Goal: Transaction & Acquisition: Book appointment/travel/reservation

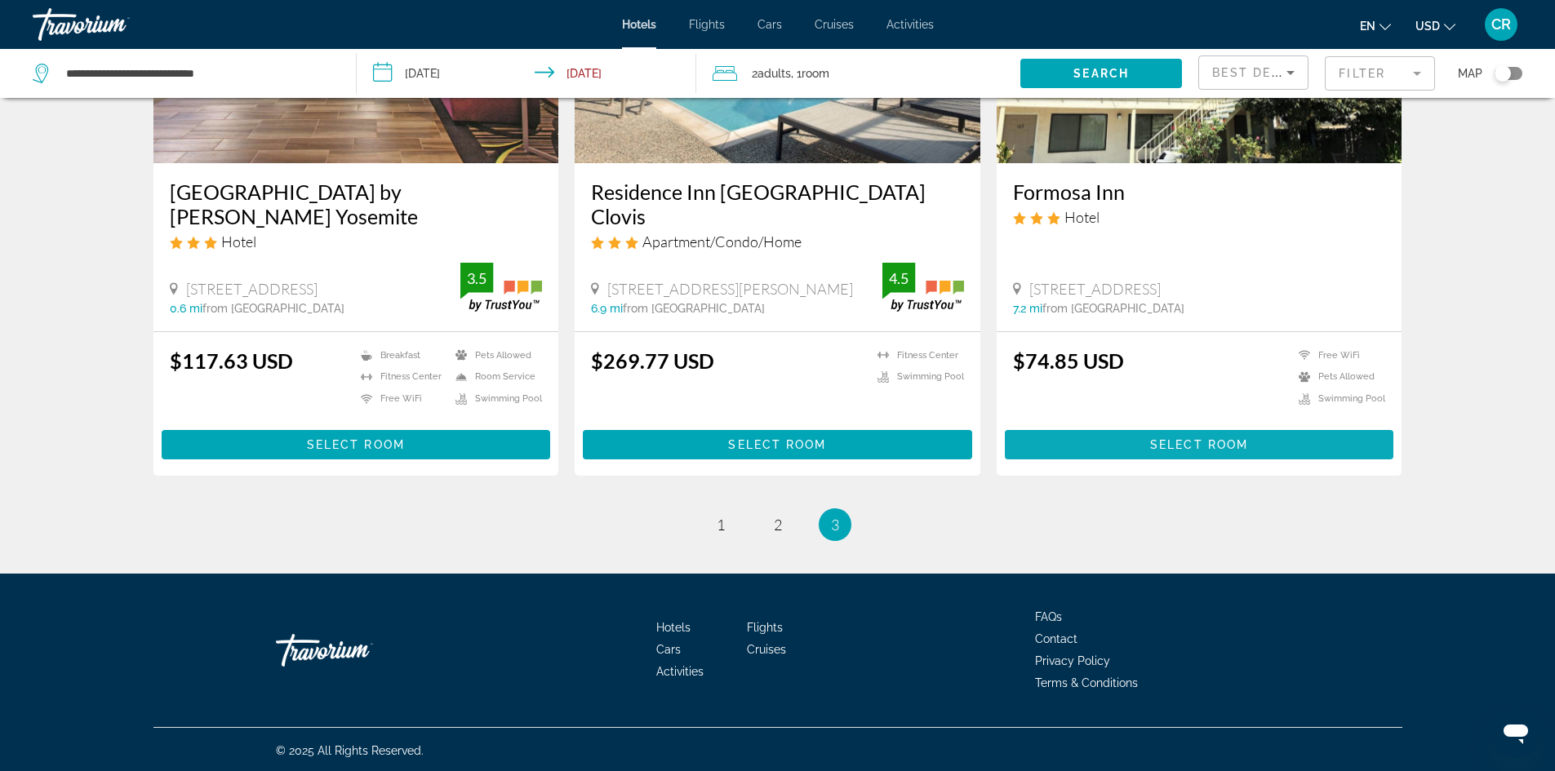
scroll to position [861, 0]
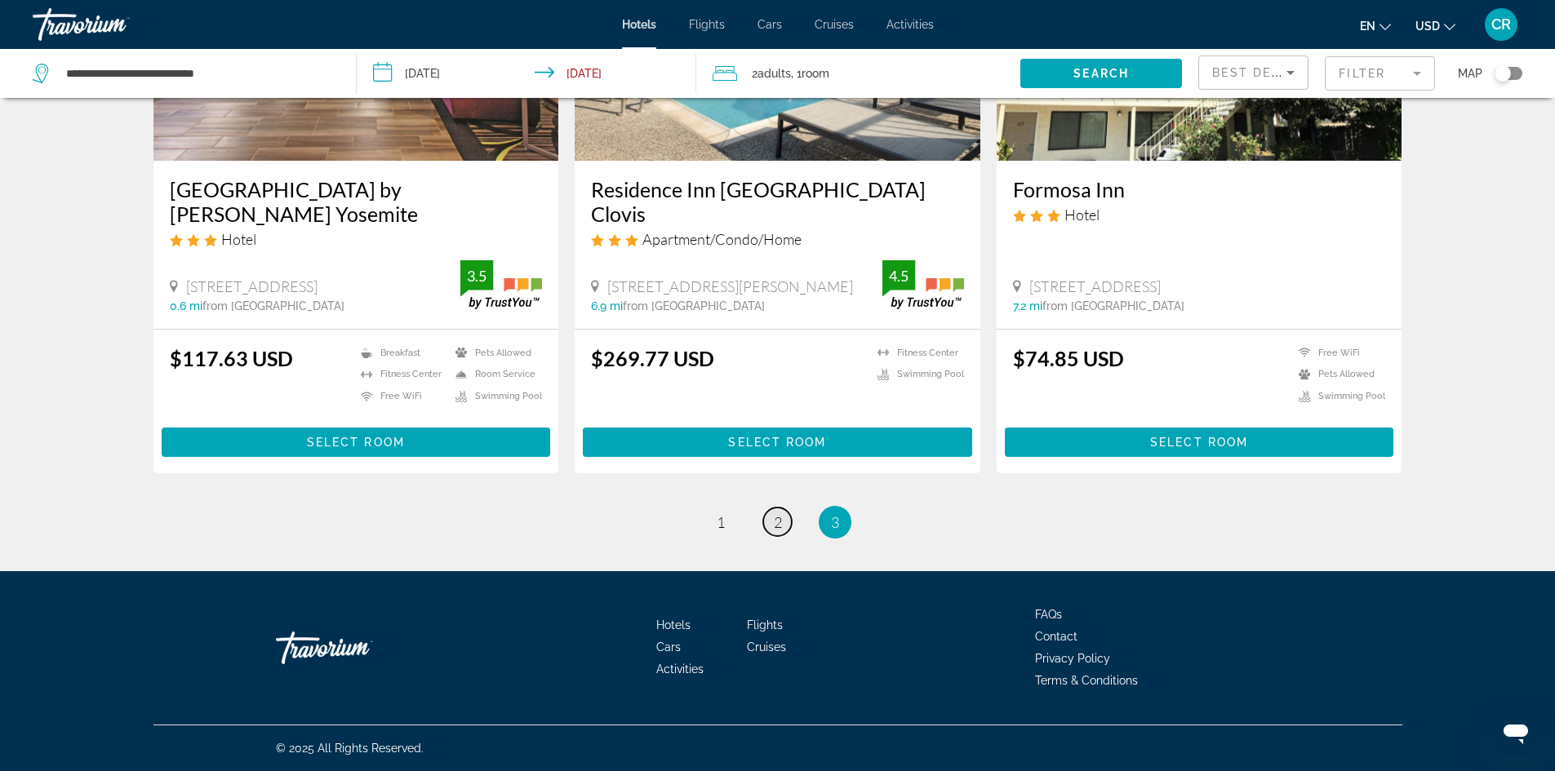
click at [784, 523] on link "page 2" at bounding box center [777, 522] width 29 height 29
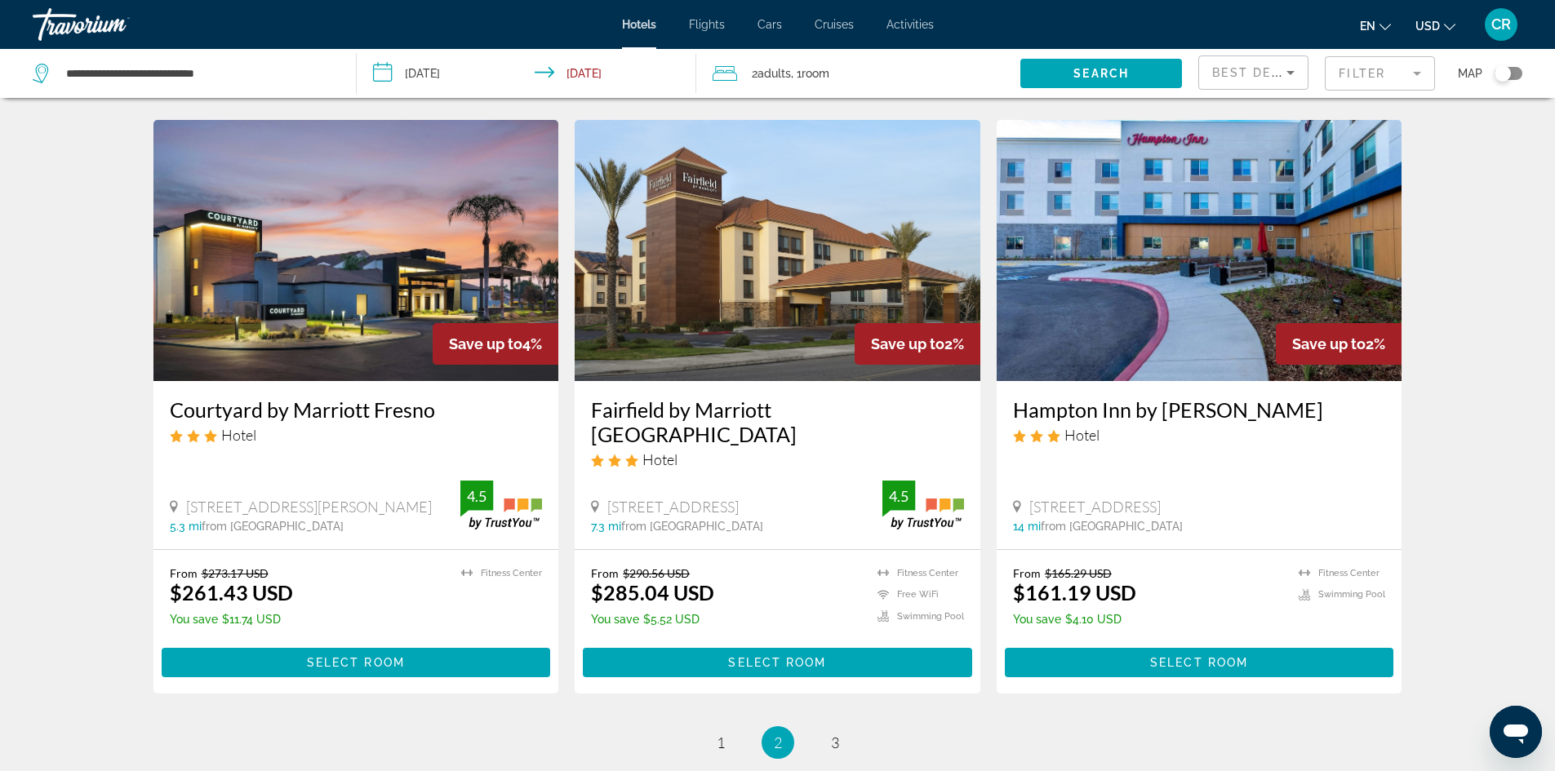
scroll to position [1959, 0]
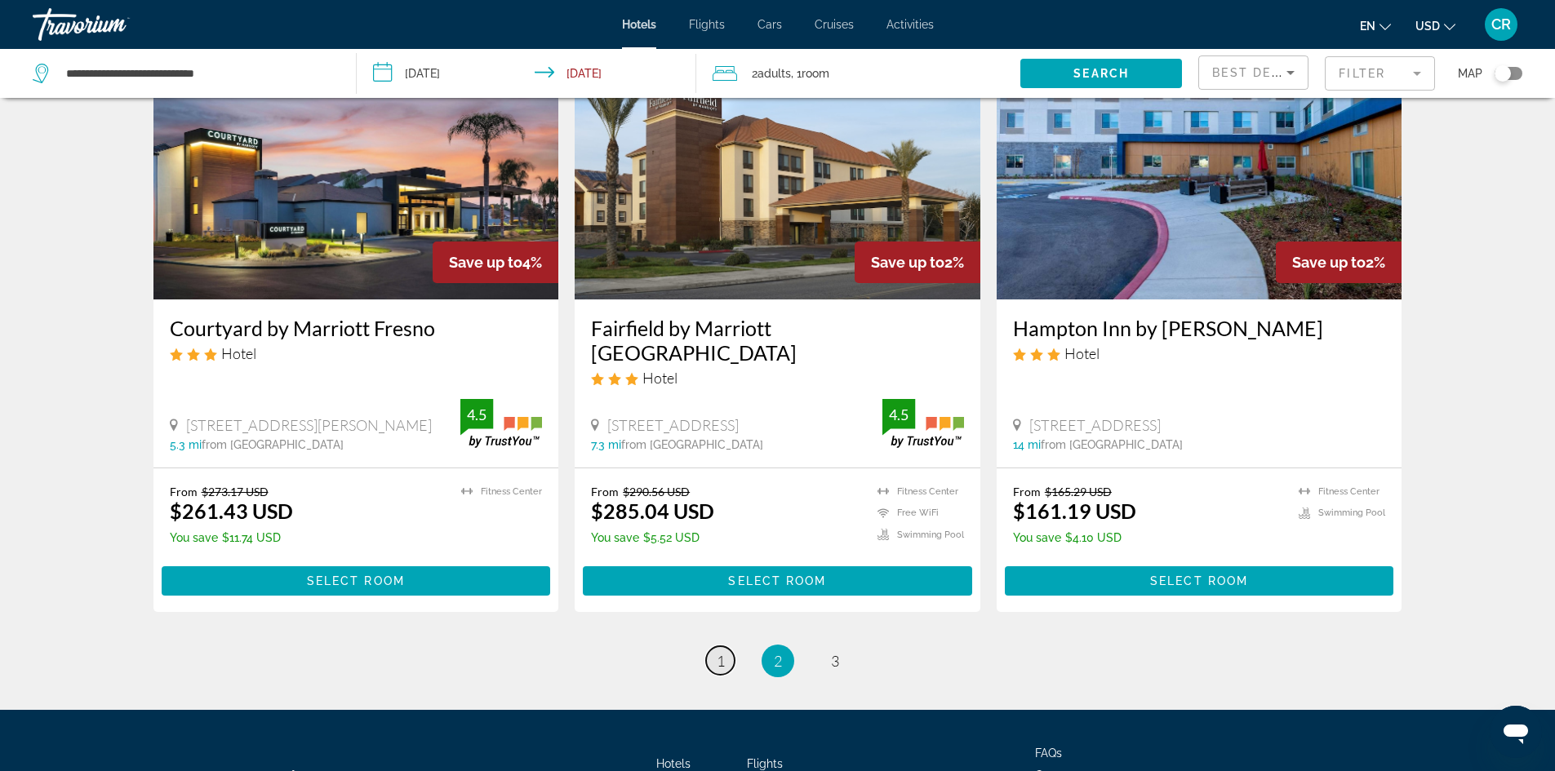
click at [721, 652] on span "1" at bounding box center [721, 661] width 8 height 18
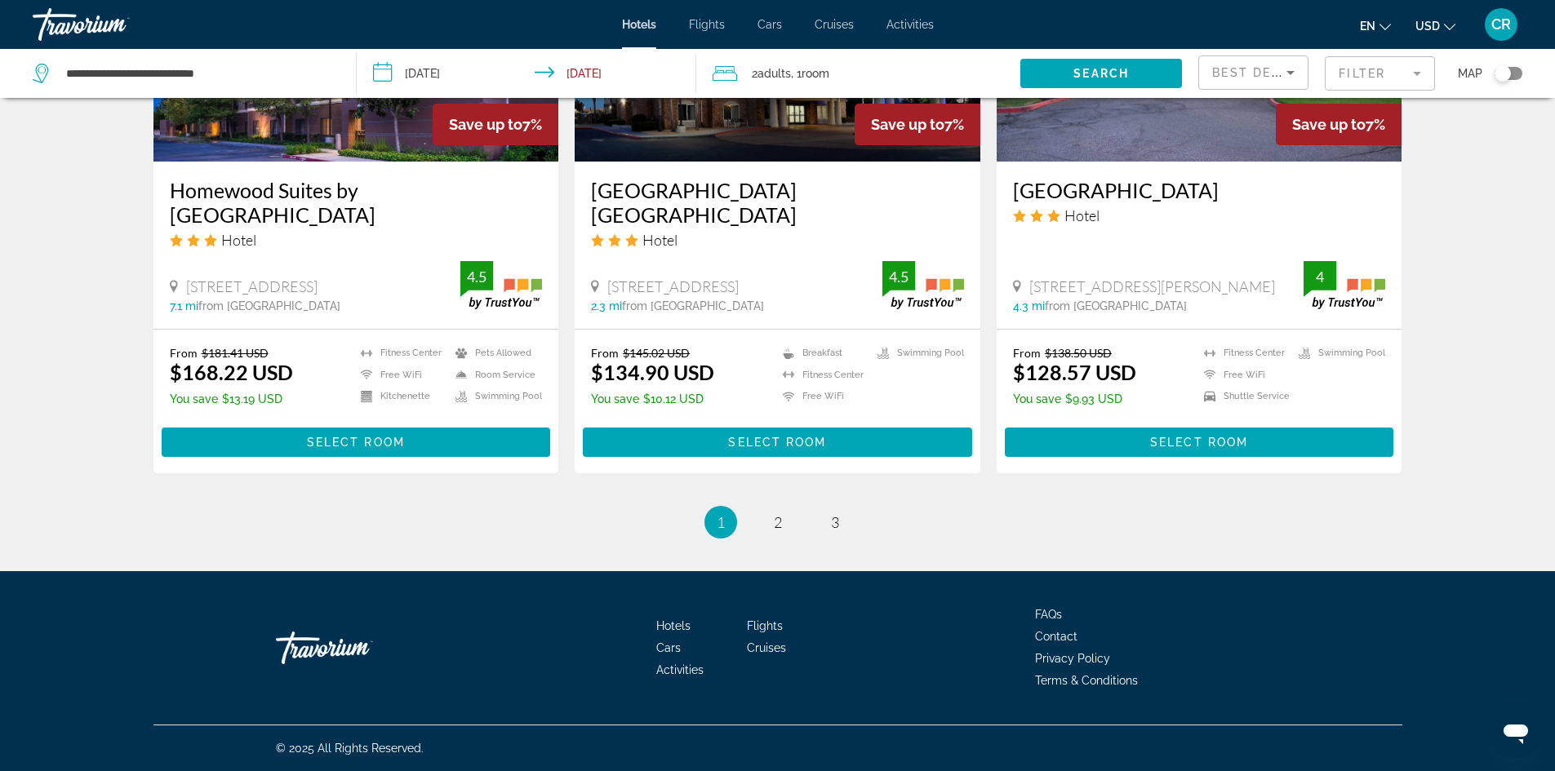
scroll to position [2041, 0]
click at [774, 531] on span "2" at bounding box center [778, 523] width 8 height 18
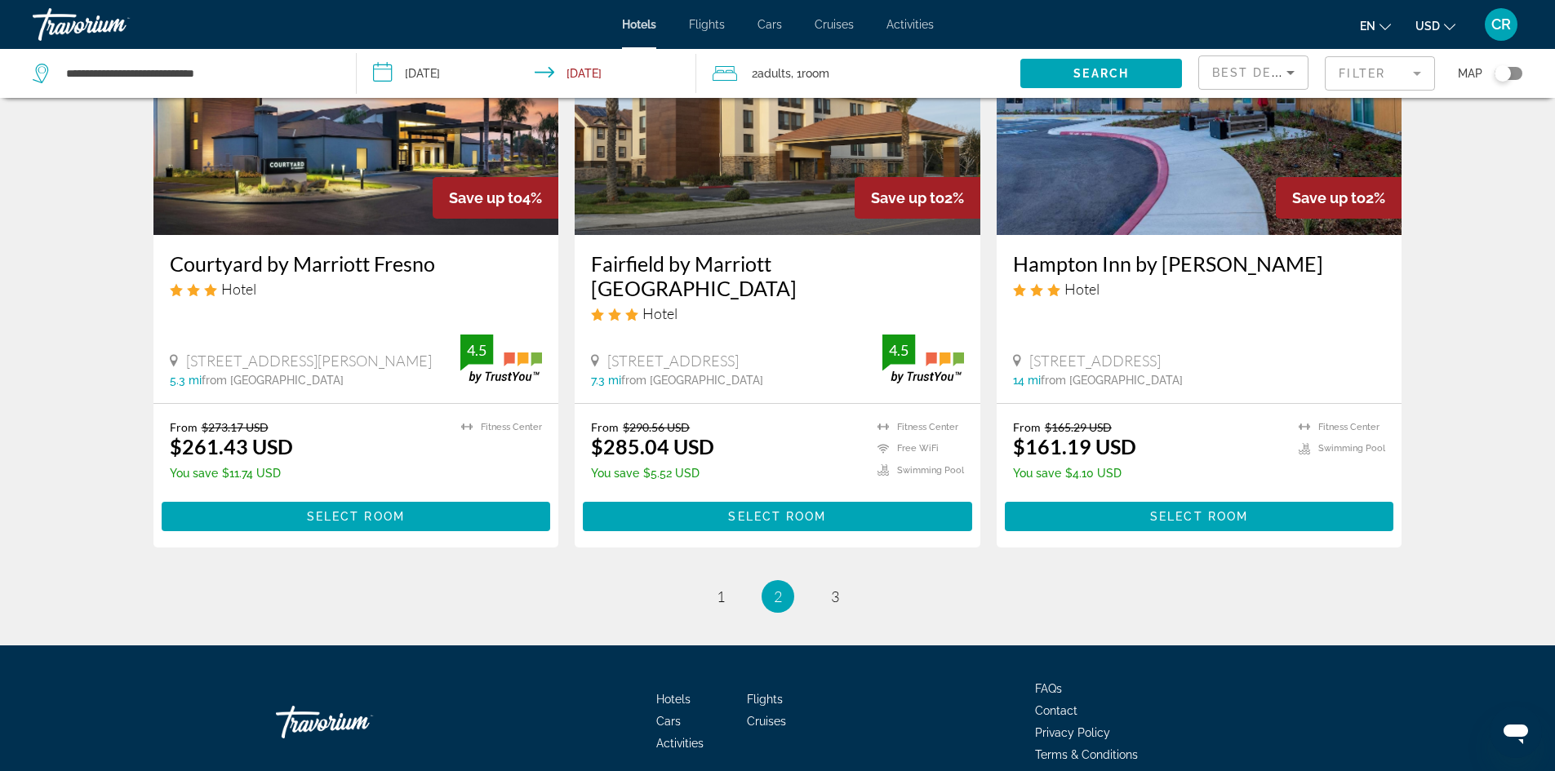
scroll to position [2025, 0]
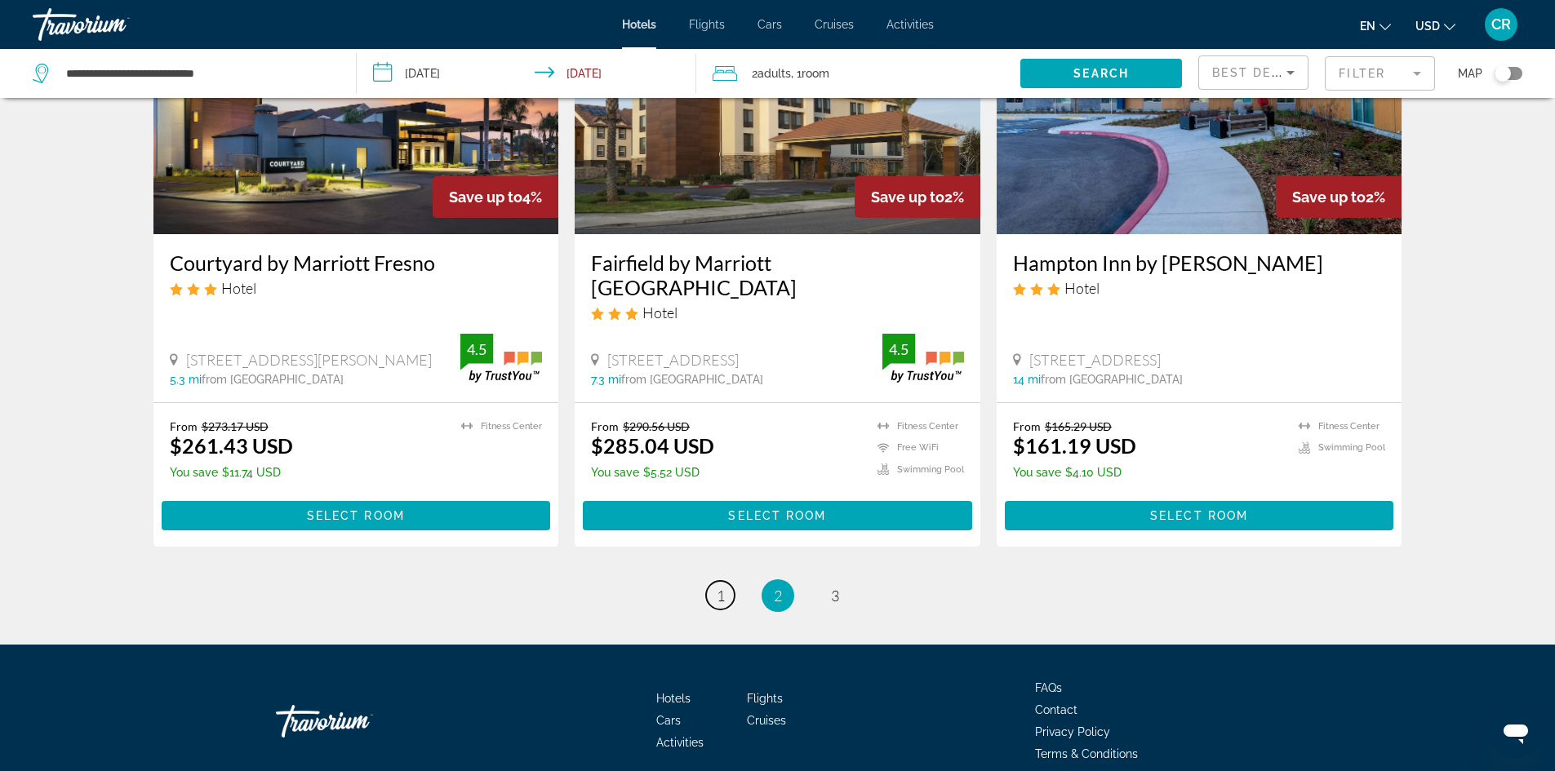
click at [725, 581] on link "page 1" at bounding box center [720, 595] width 29 height 29
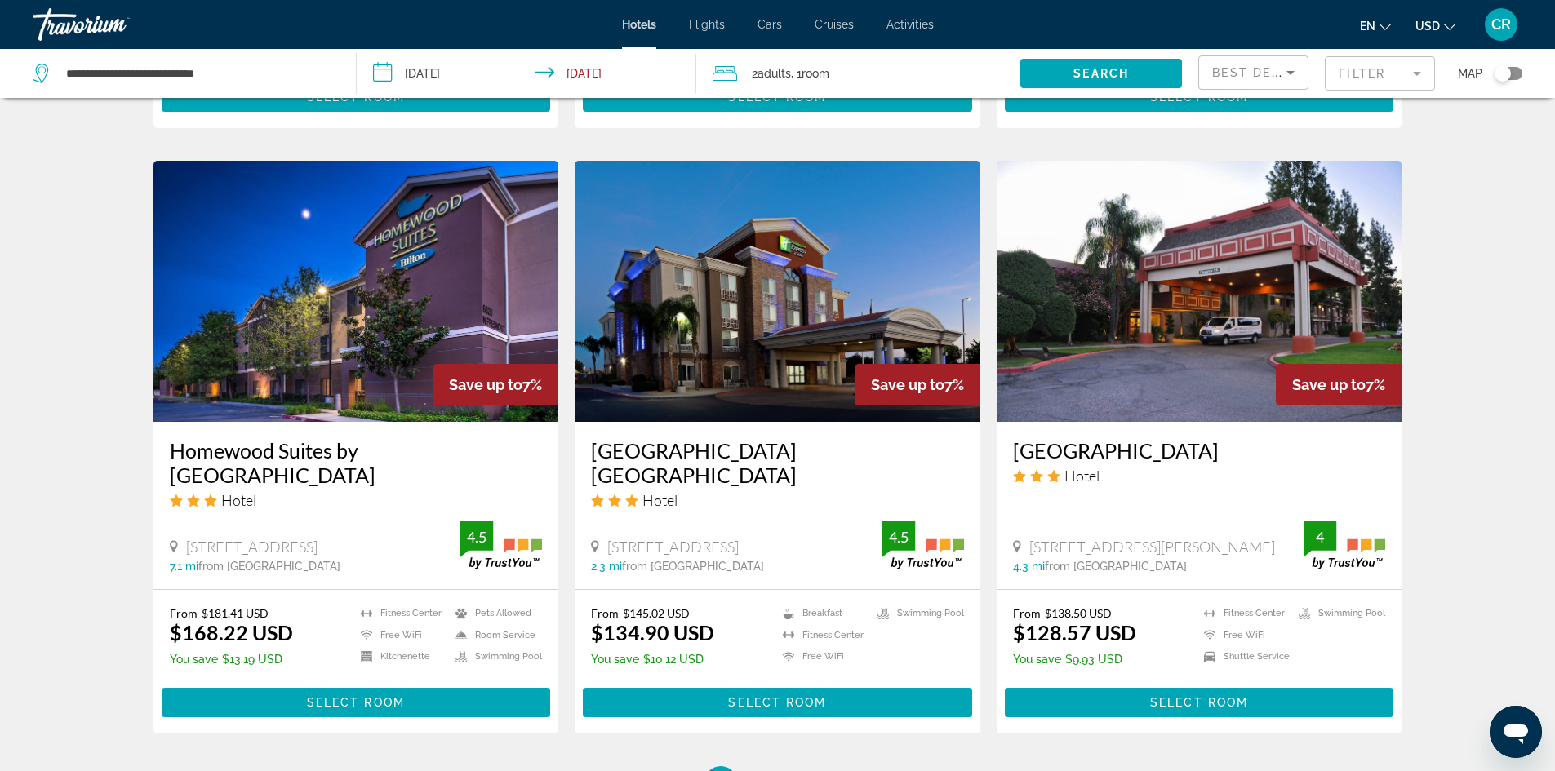
scroll to position [1878, 0]
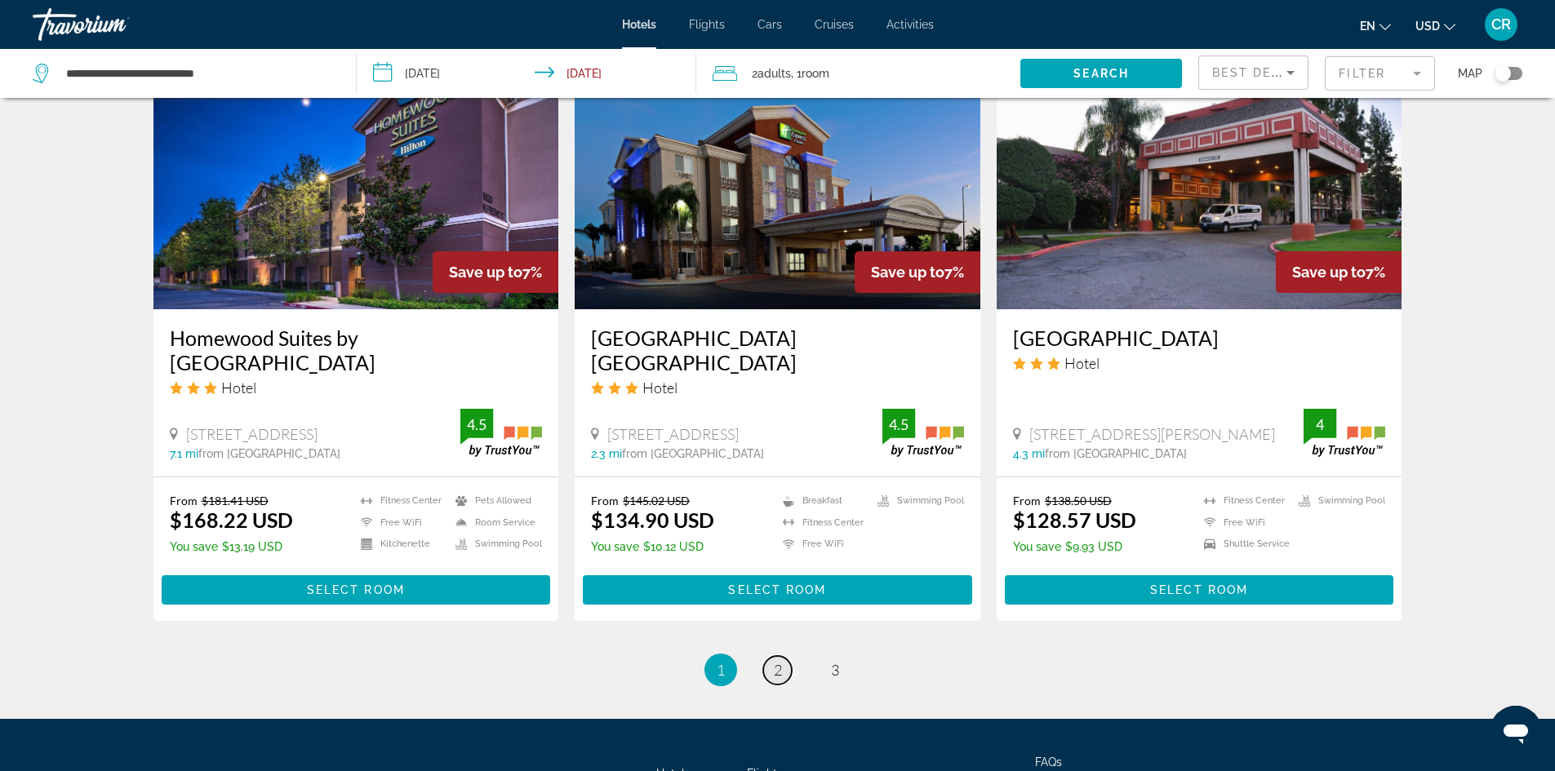
click at [774, 679] on span "2" at bounding box center [778, 670] width 8 height 18
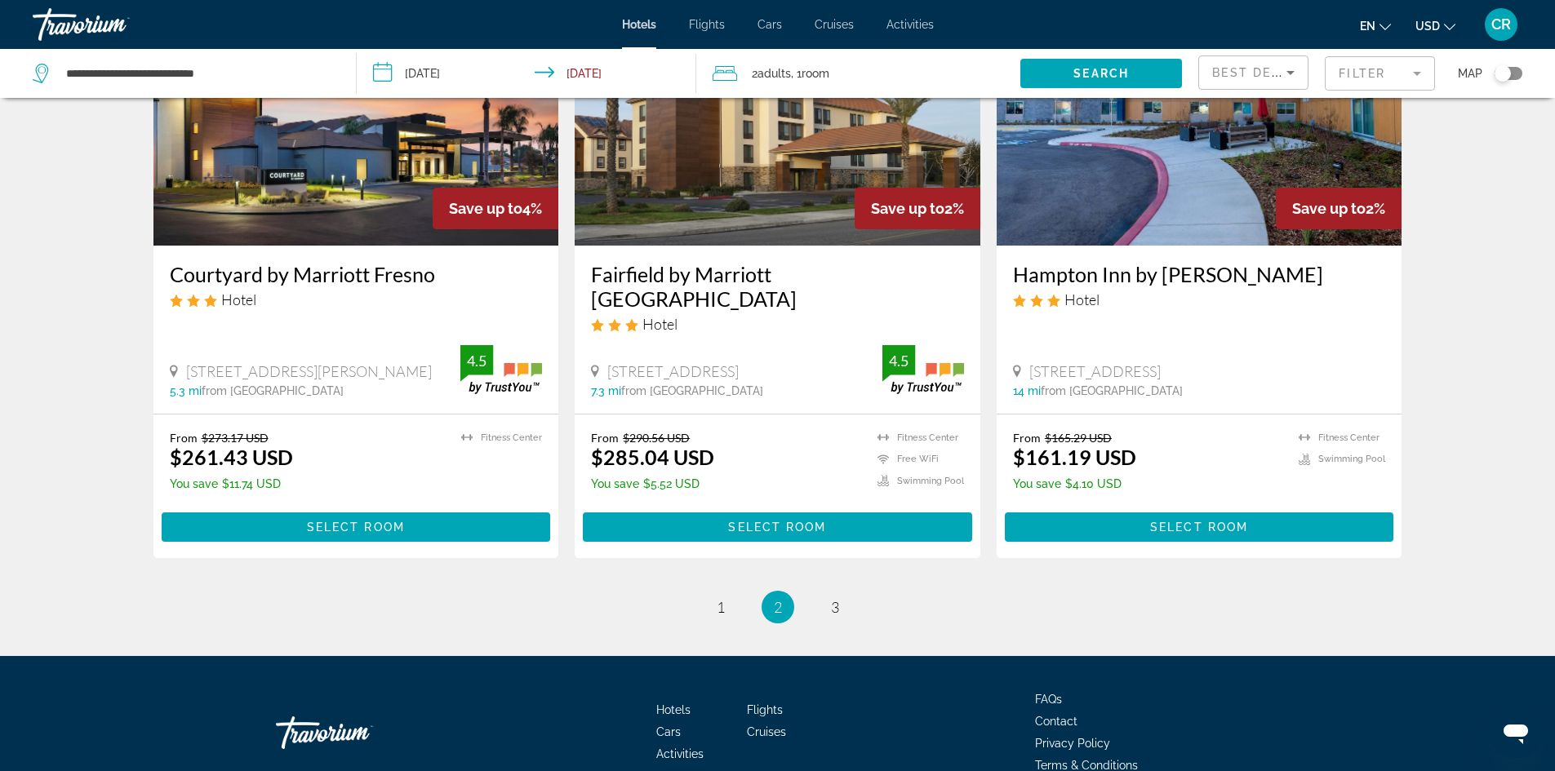
scroll to position [2025, 0]
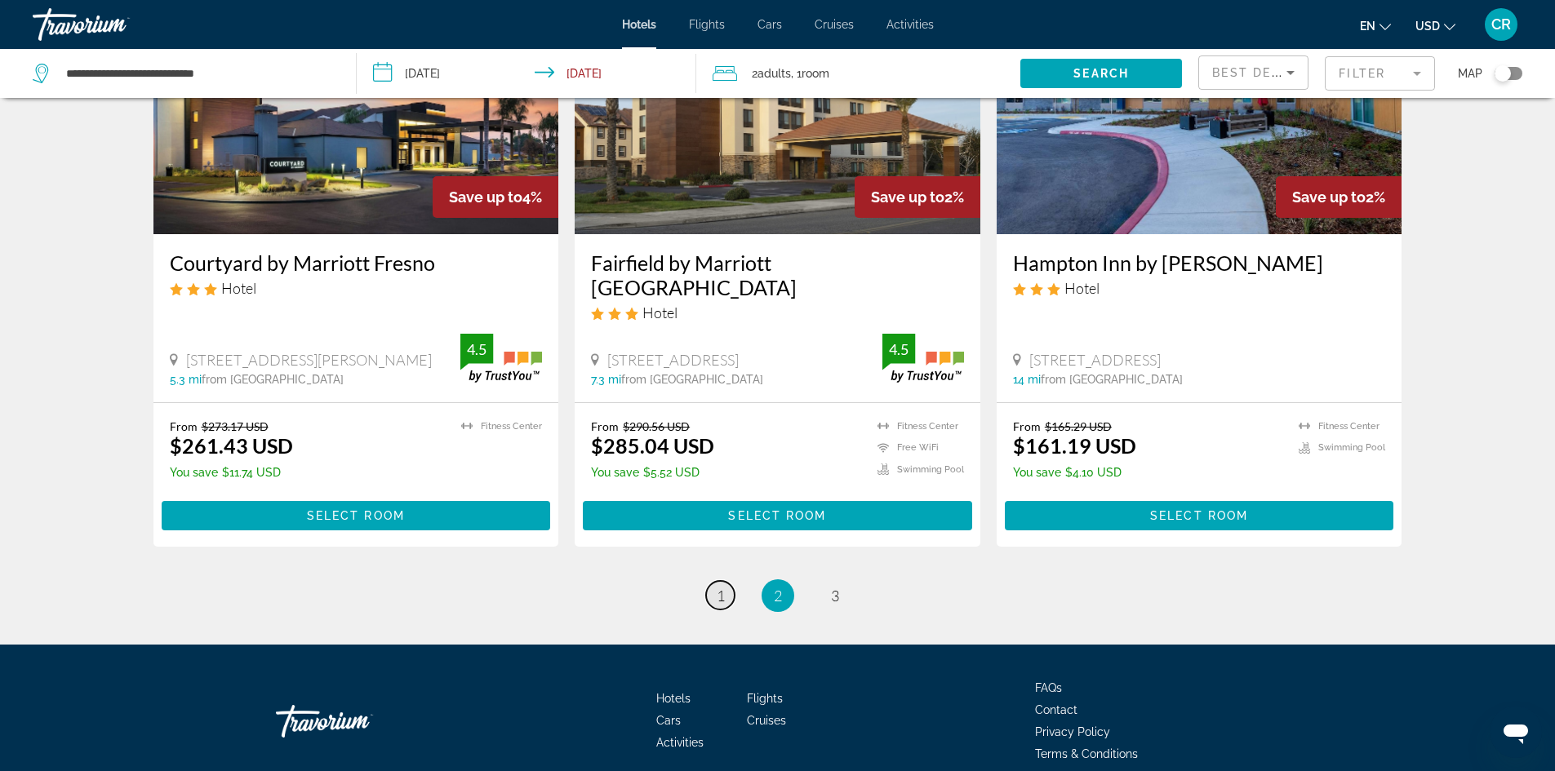
click at [720, 587] on span "1" at bounding box center [721, 596] width 8 height 18
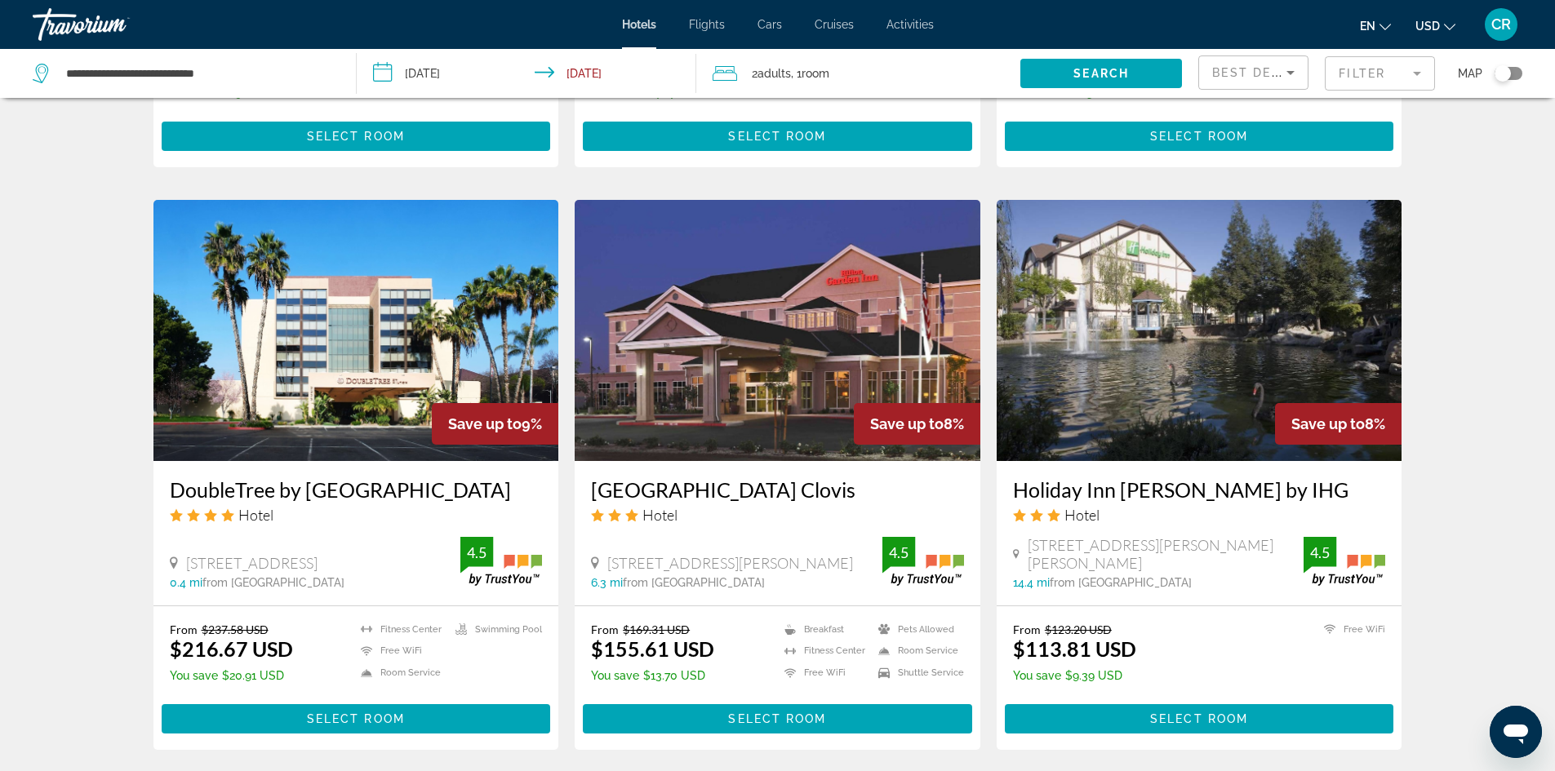
scroll to position [1225, 0]
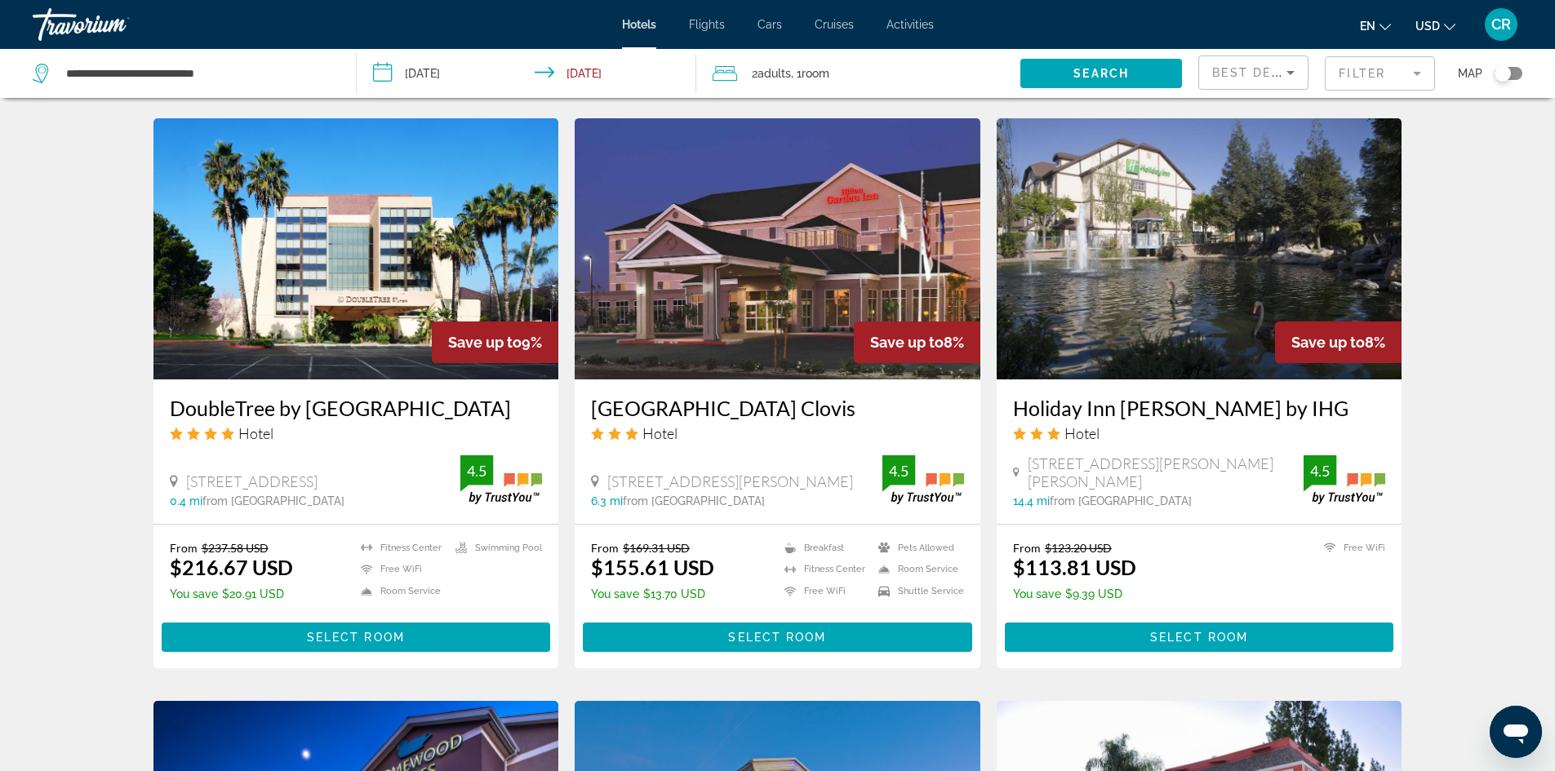
click at [794, 607] on ul "Breakfast [GEOGRAPHIC_DATA] Free WiFi Pets Allowed Room Service Shuttle Service" at bounding box center [864, 573] width 200 height 65
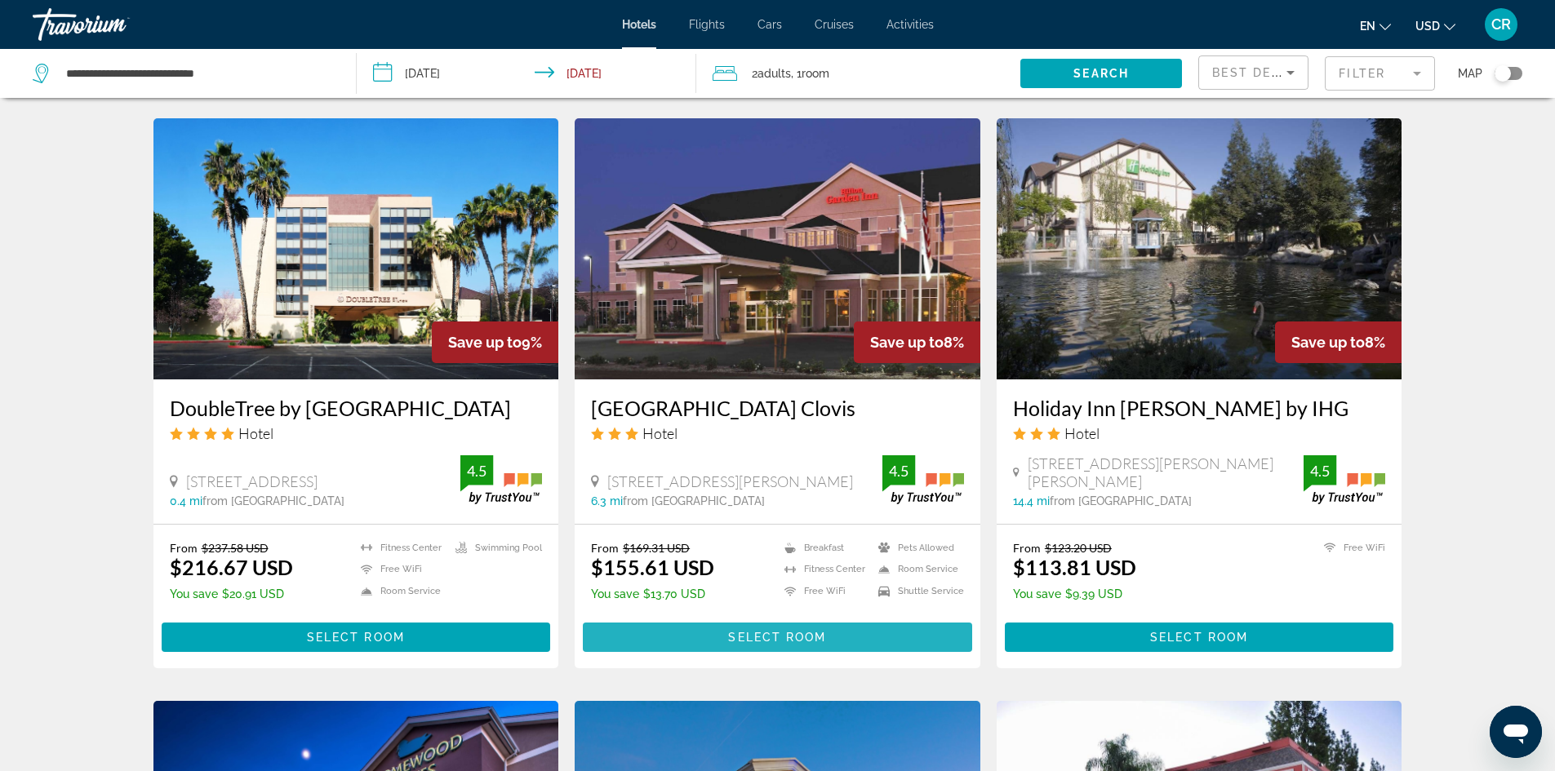
click at [758, 644] on span "Select Room" at bounding box center [777, 637] width 98 height 13
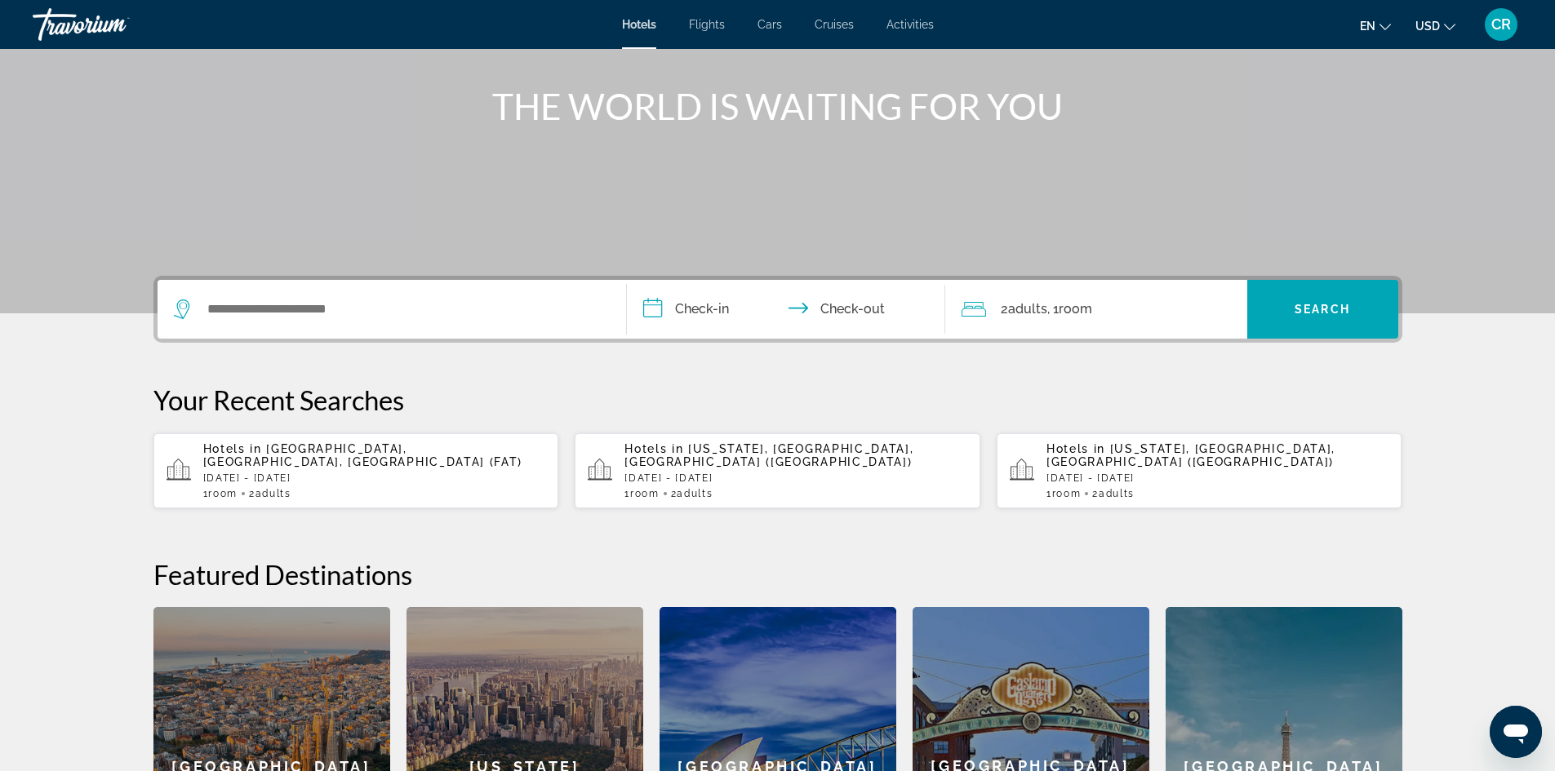
scroll to position [150, 0]
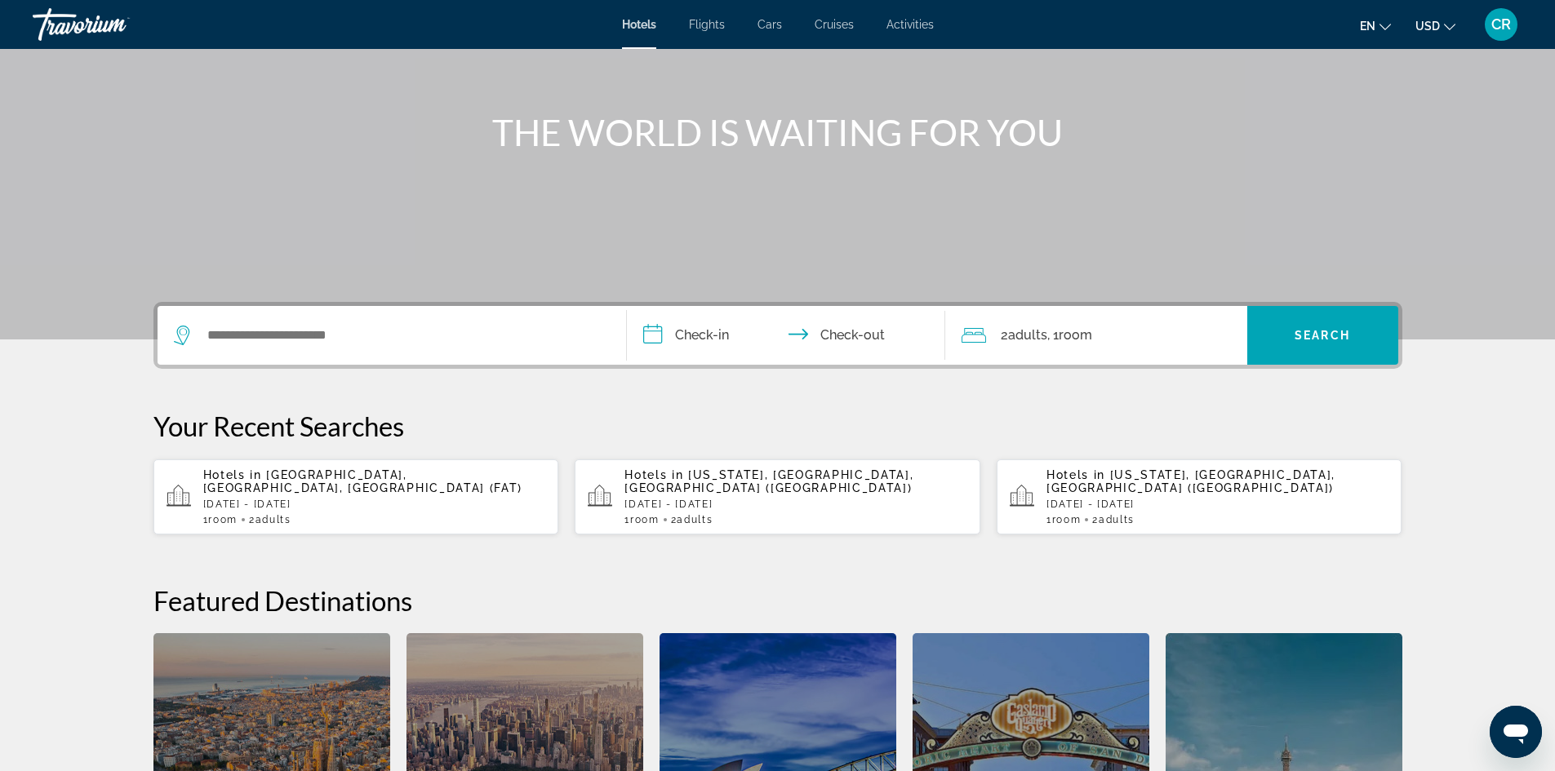
click at [307, 499] on p "[DATE] - [DATE]" at bounding box center [374, 504] width 343 height 11
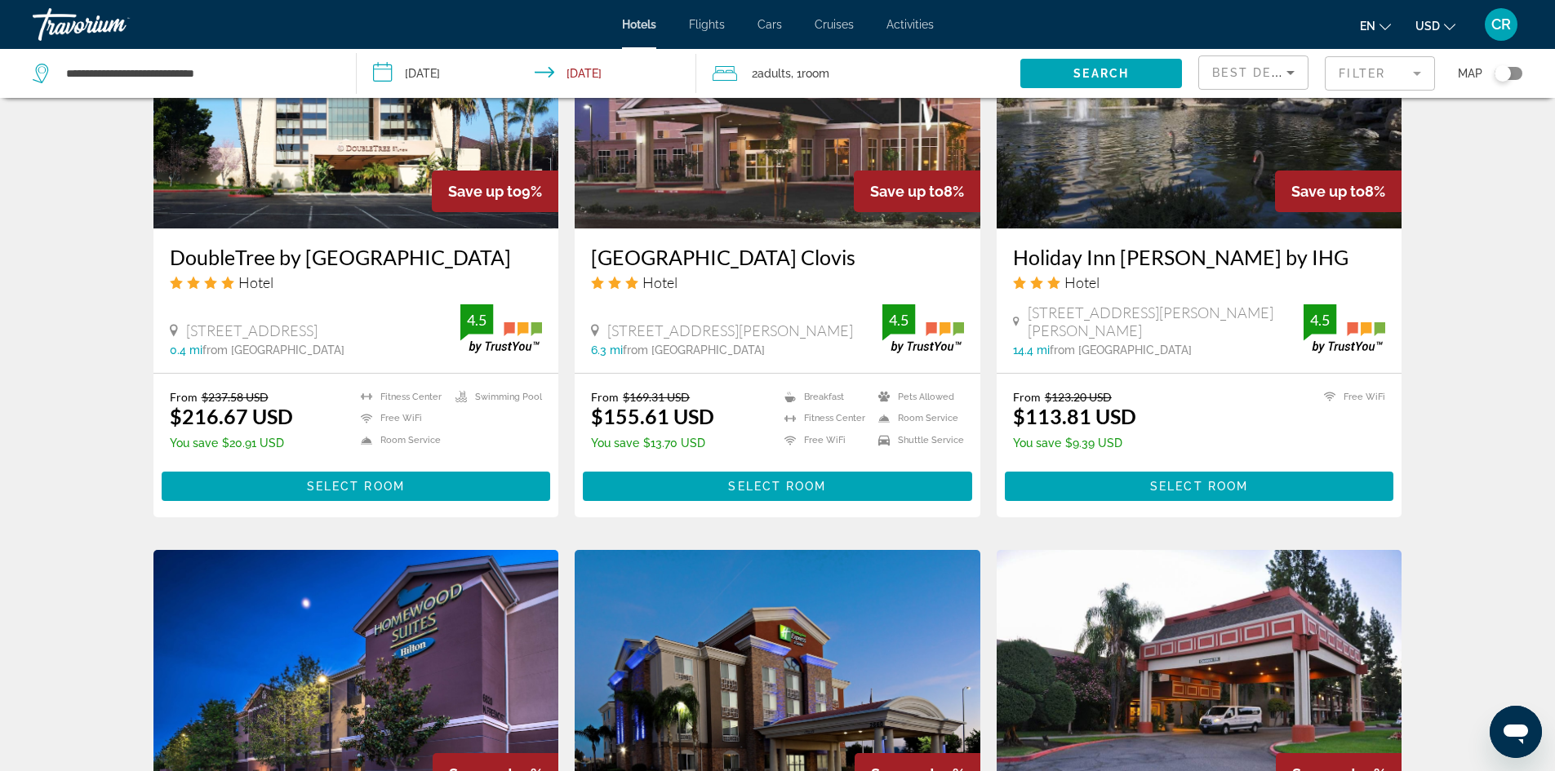
scroll to position [1388, 0]
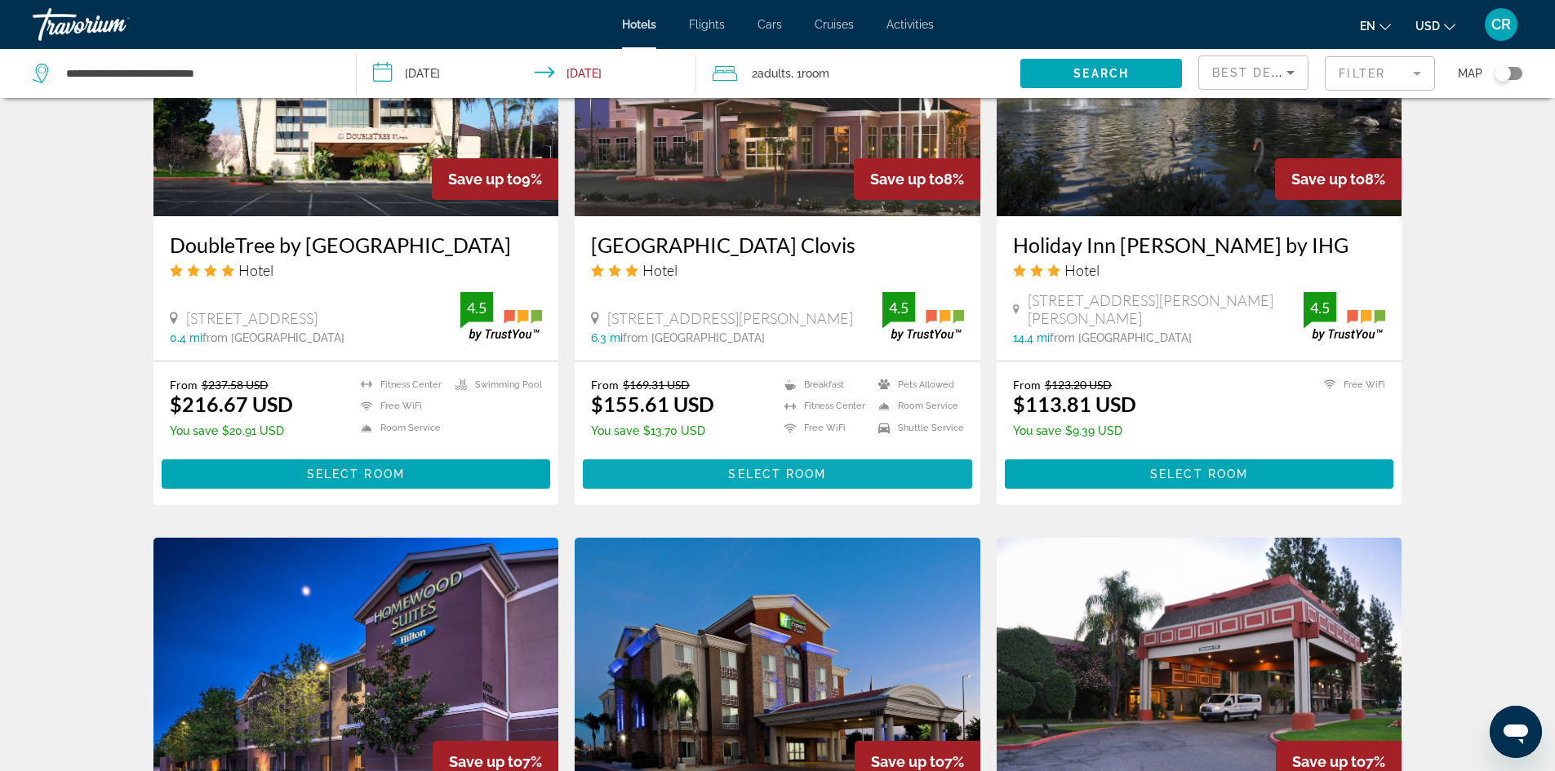
click at [787, 481] on span "Select Room" at bounding box center [777, 474] width 98 height 13
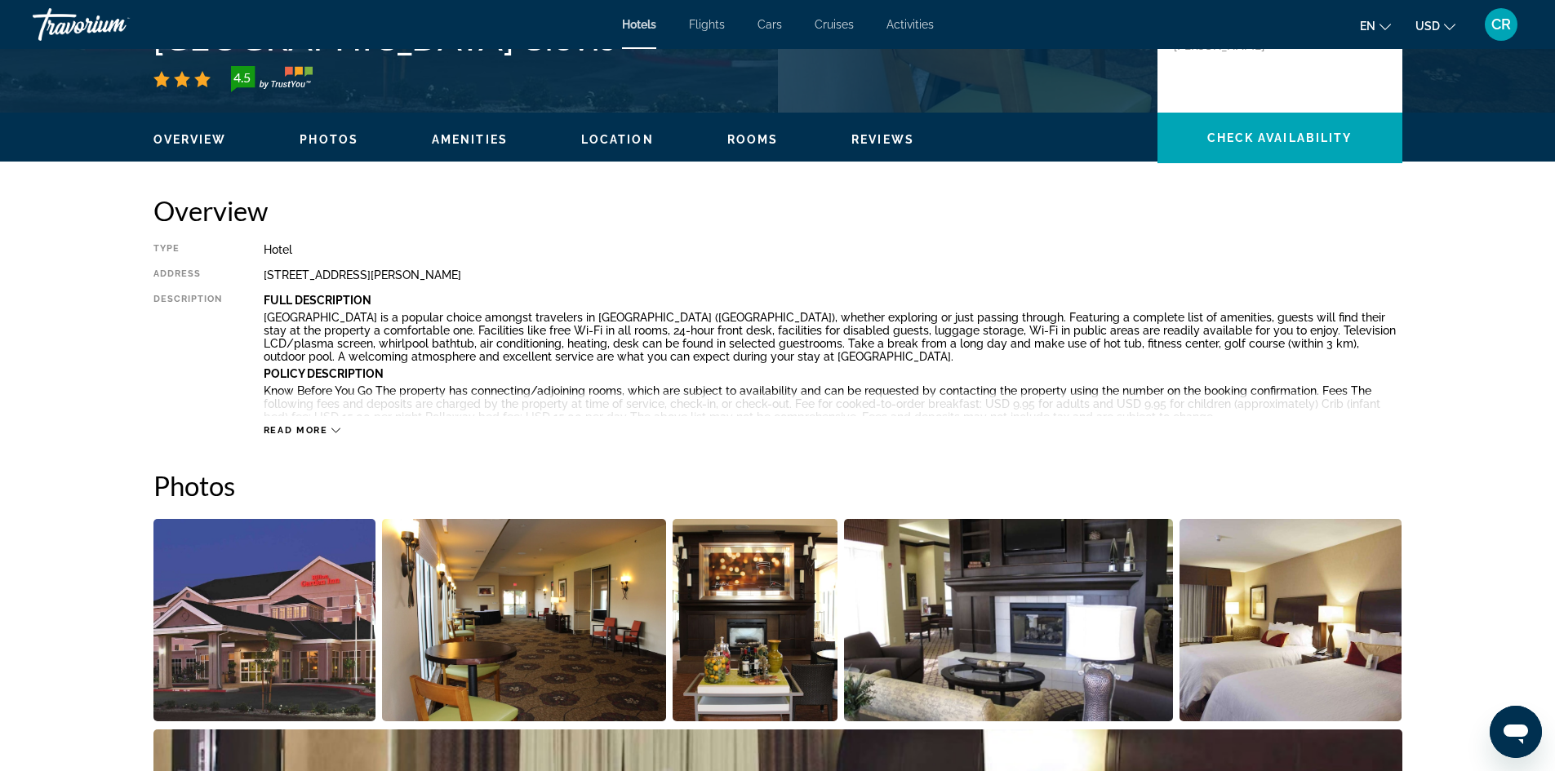
scroll to position [490, 0]
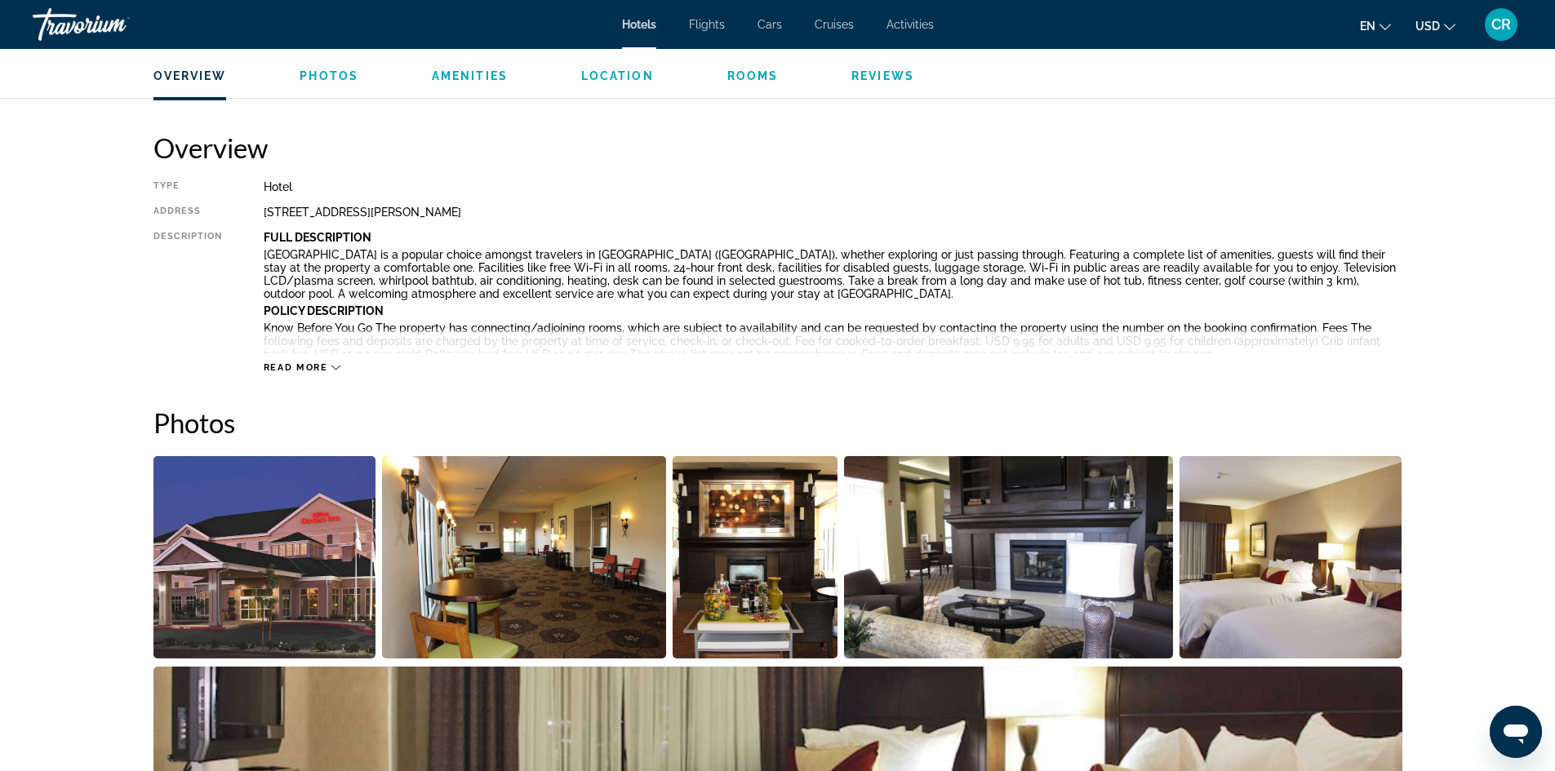
click at [749, 74] on span "Rooms" at bounding box center [752, 75] width 51 height 13
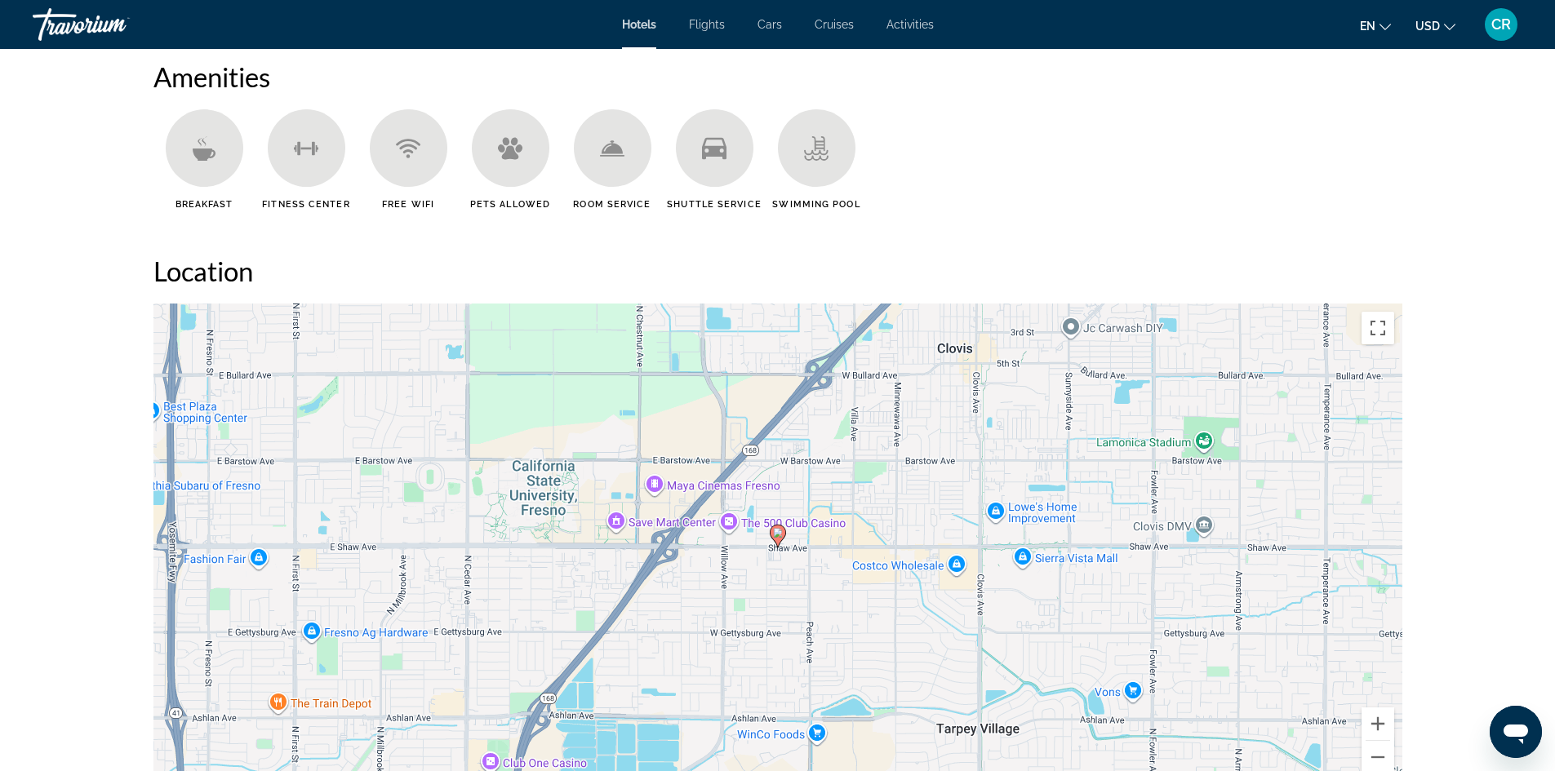
scroll to position [927, 0]
